Goal: Navigation & Orientation: Find specific page/section

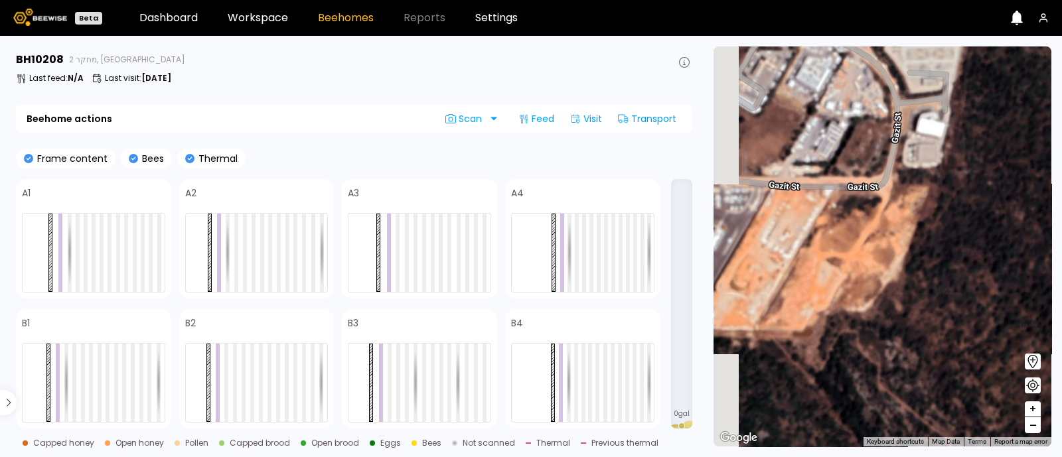
drag, startPoint x: 856, startPoint y: 355, endPoint x: 888, endPoint y: 300, distance: 64.0
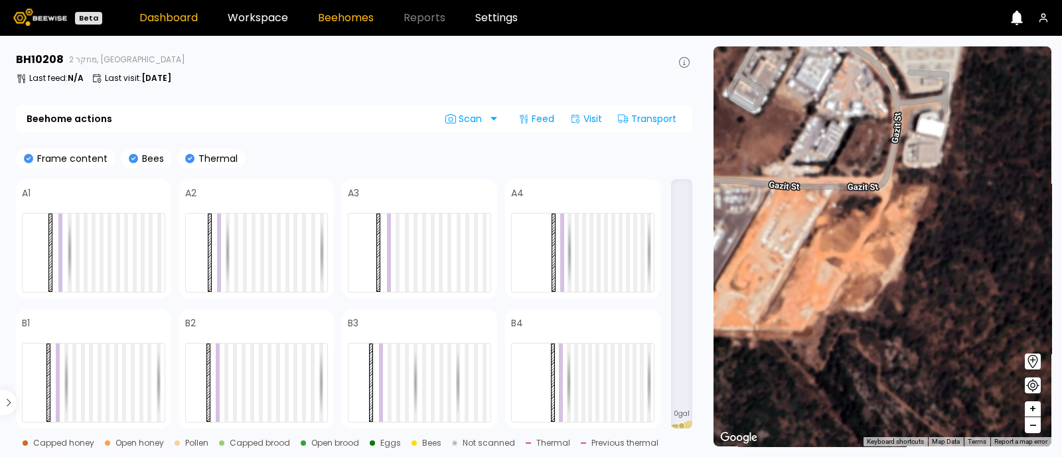
click at [162, 20] on link "Dashboard" at bounding box center [168, 18] width 58 height 11
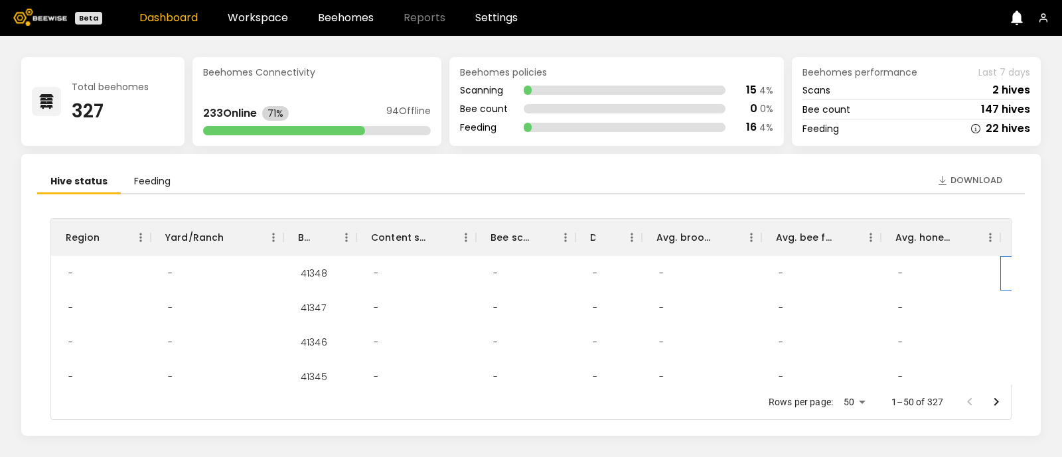
drag, startPoint x: 1006, startPoint y: 263, endPoint x: 1009, endPoint y: 295, distance: 32.7
drag, startPoint x: 1009, startPoint y: 295, endPoint x: 249, endPoint y: 21, distance: 807.9
click at [249, 21] on link "Workspace" at bounding box center [258, 18] width 60 height 11
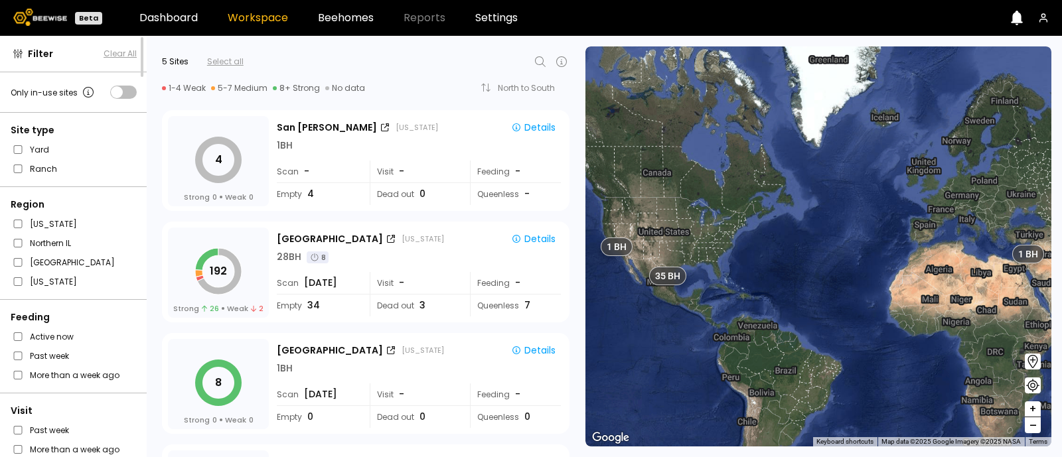
click at [358, 27] on header "Beta Dashboard Workspace Beehomes Reports Settings" at bounding box center [531, 18] width 1062 height 36
click at [347, 23] on link "Beehomes" at bounding box center [346, 18] width 56 height 11
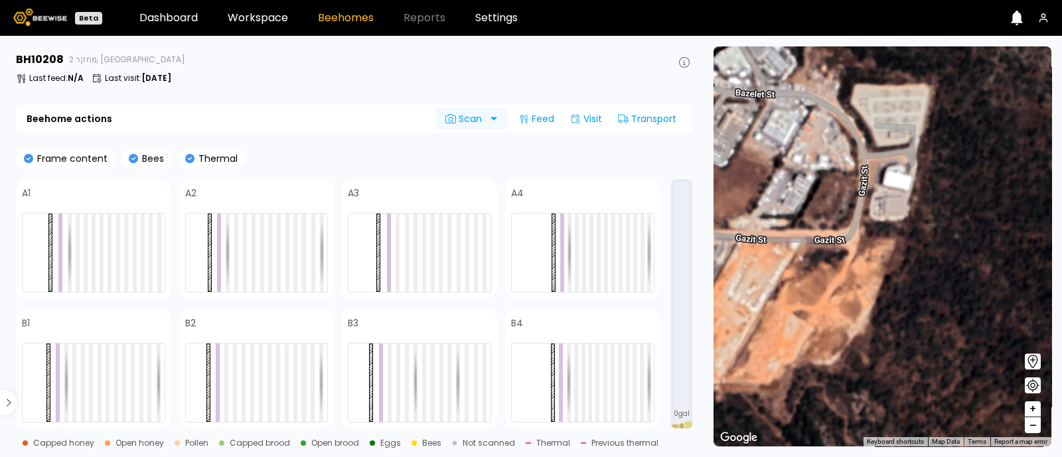
click at [479, 121] on span "Scan" at bounding box center [465, 119] width 41 height 11
